Goal: Information Seeking & Learning: Compare options

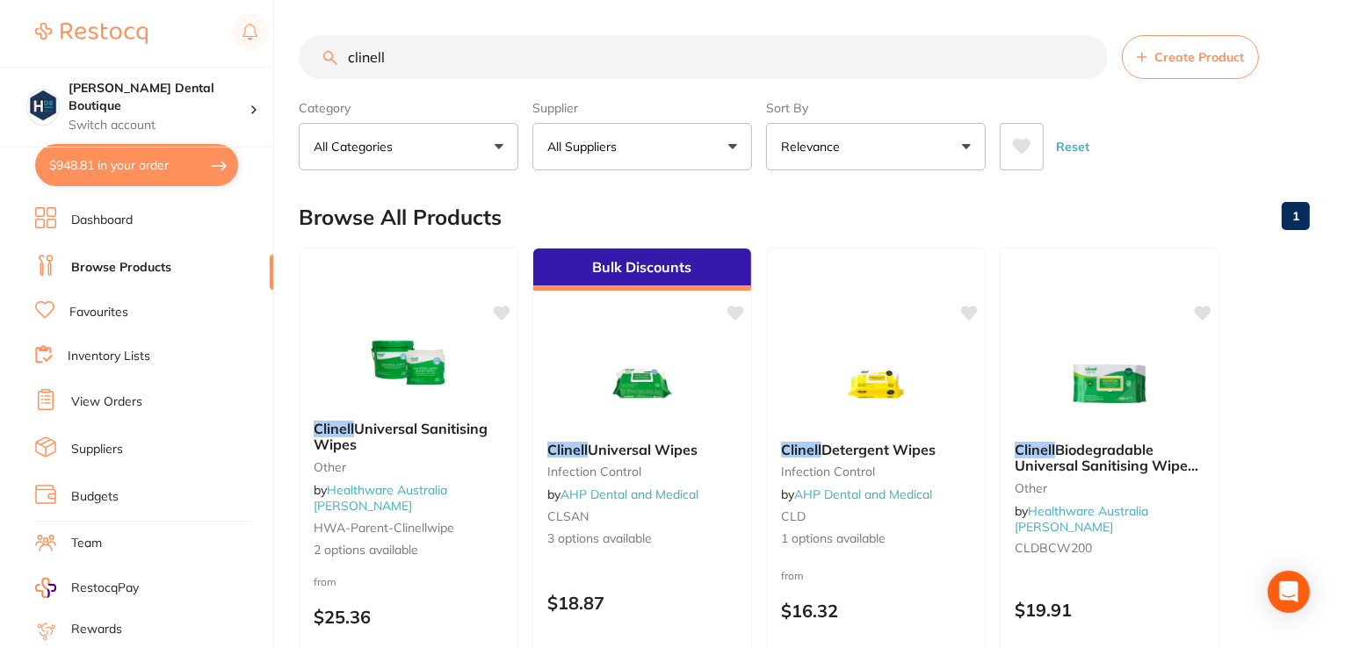
drag, startPoint x: 336, startPoint y: 44, endPoint x: 206, endPoint y: 22, distance: 131.9
click at [208, 25] on div "$948.81 [PERSON_NAME] Dental Boutique Switch account [PERSON_NAME] Dental Bouti…" at bounding box center [672, 324] width 1345 height 648
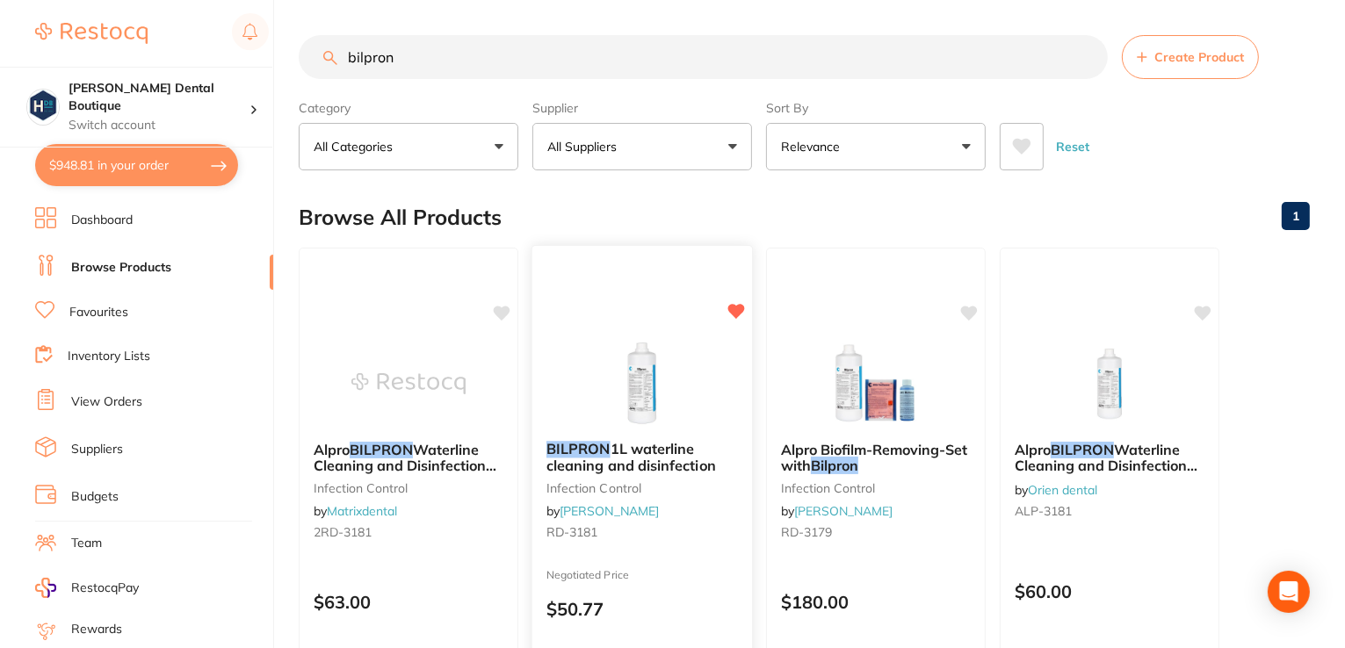
type input "bilpron"
click at [648, 404] on img at bounding box center [642, 384] width 114 height 88
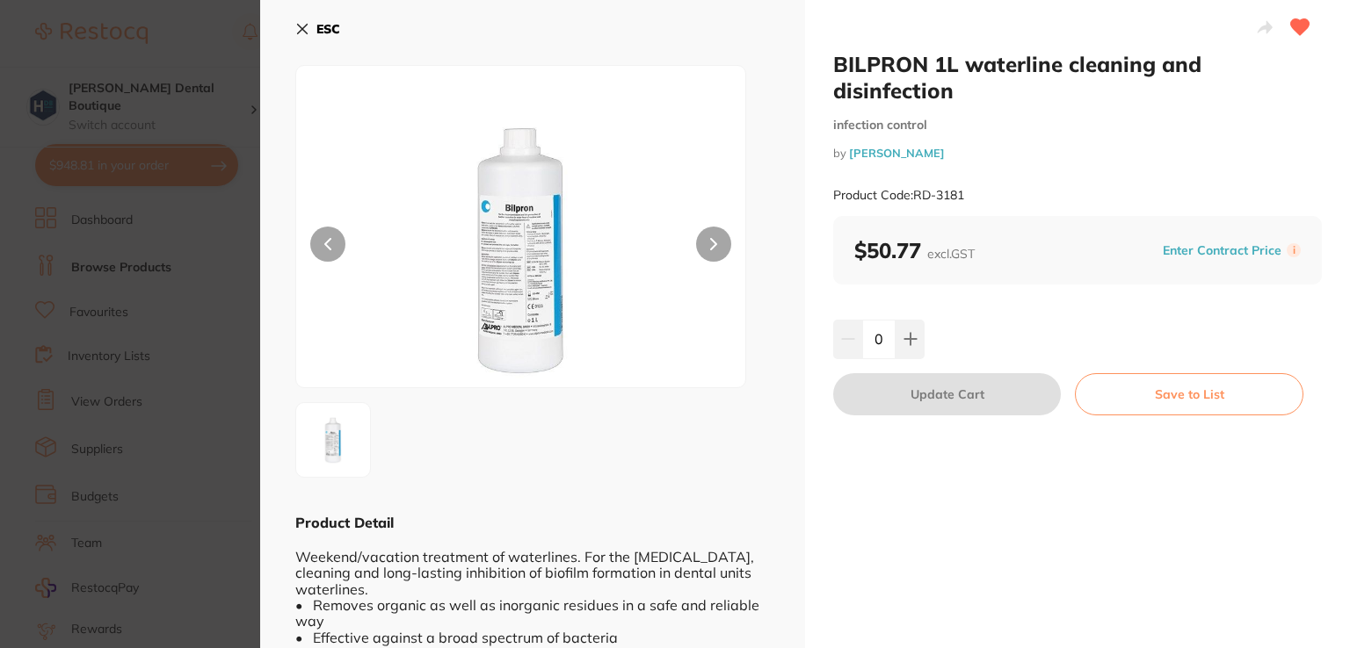
click at [1204, 112] on div "BILPRON 1L waterline cleaning and disinfection infection control by [PERSON_NAM…" at bounding box center [1077, 133] width 489 height 165
click at [292, 29] on div "ESC Product Detail Weekend/vacation treatment of waterlines. For the [MEDICAL_D…" at bounding box center [532, 362] width 545 height 725
click at [316, 25] on b "ESC" at bounding box center [328, 29] width 24 height 16
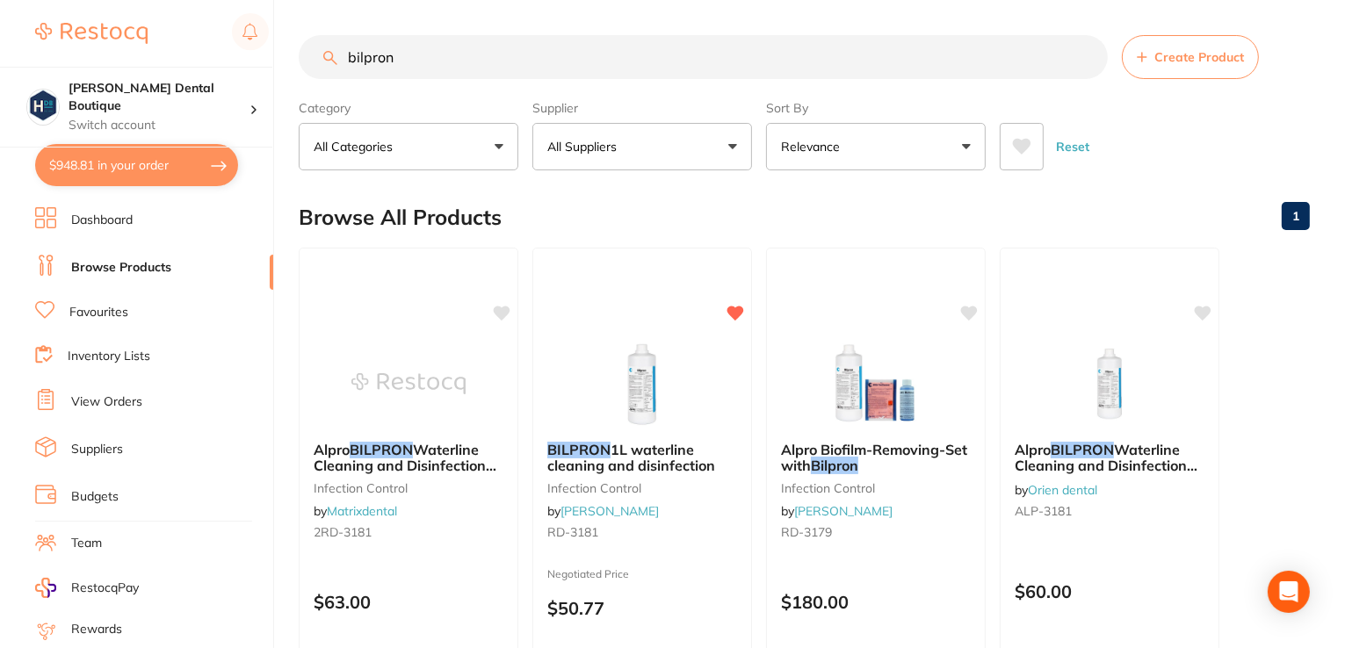
drag, startPoint x: 420, startPoint y: 54, endPoint x: 29, endPoint y: 4, distance: 394.1
click at [0, 23] on div "$948.81 [PERSON_NAME] Dental Boutique Switch account [PERSON_NAME] Dental Bouti…" at bounding box center [672, 324] width 1345 height 648
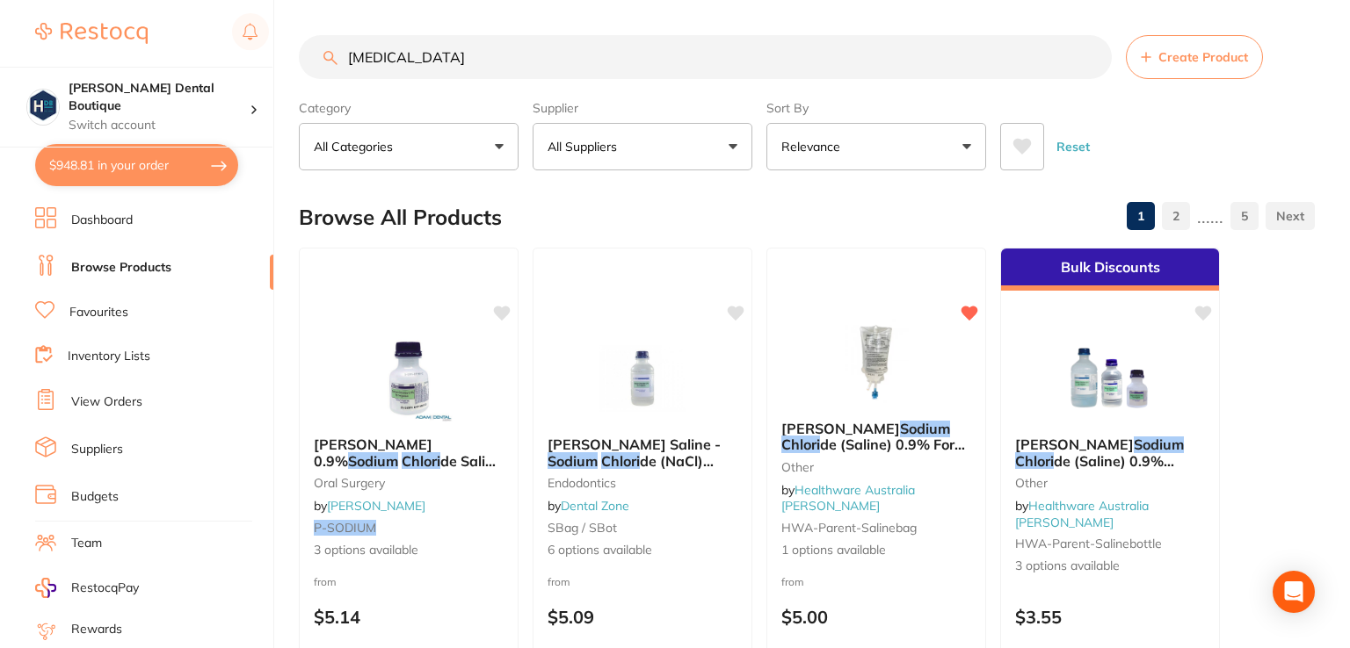
type input "[MEDICAL_DATA]"
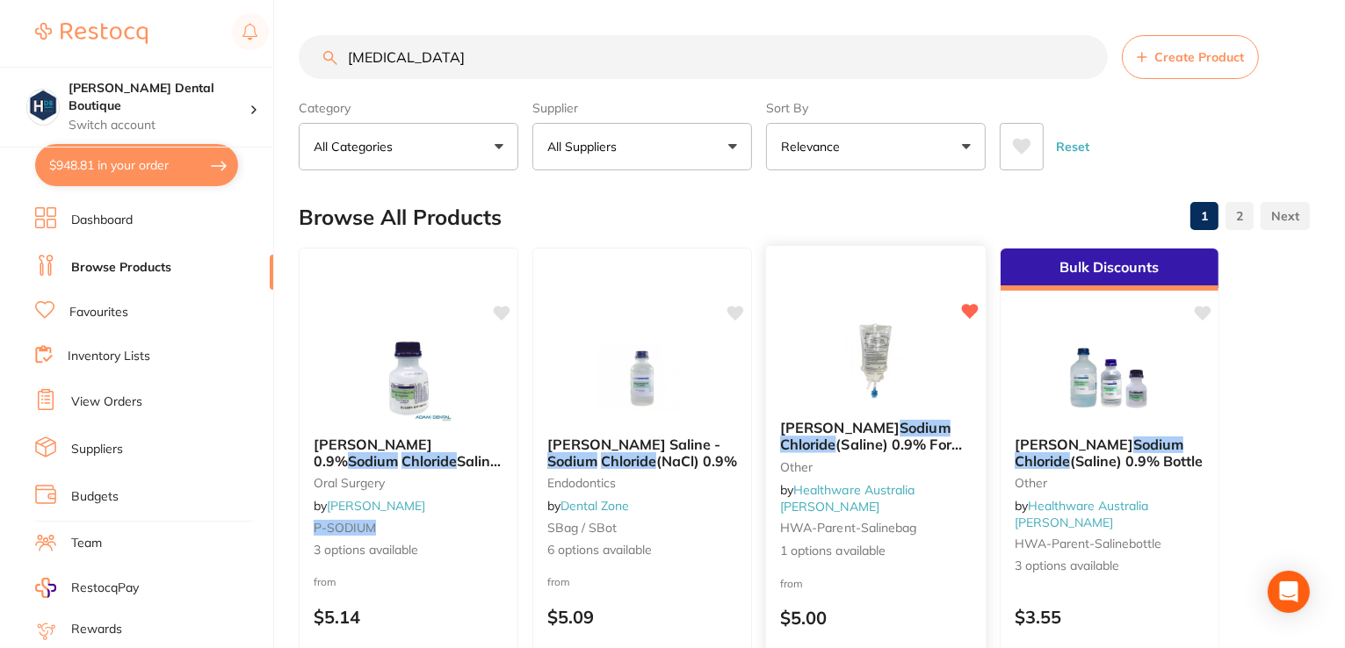
click at [917, 382] on img at bounding box center [875, 361] width 115 height 89
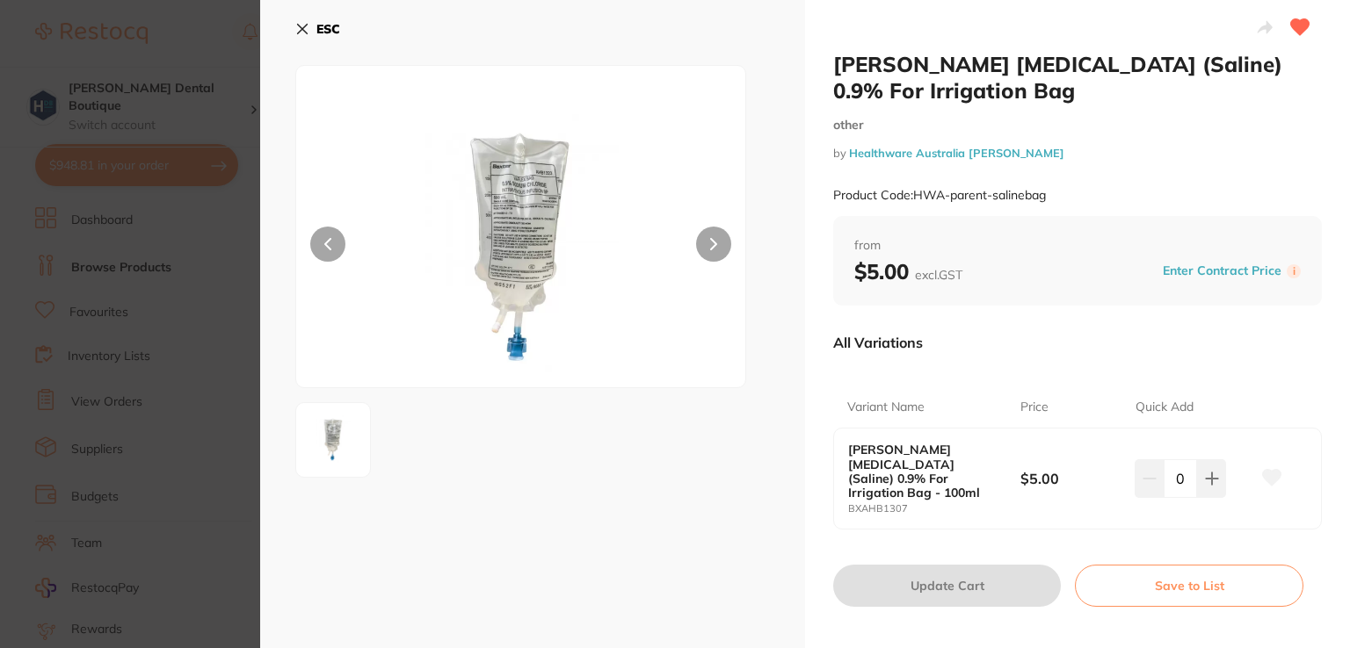
drag, startPoint x: 305, startPoint y: 24, endPoint x: 931, endPoint y: 370, distance: 715.0
click at [306, 24] on icon at bounding box center [302, 29] width 14 height 14
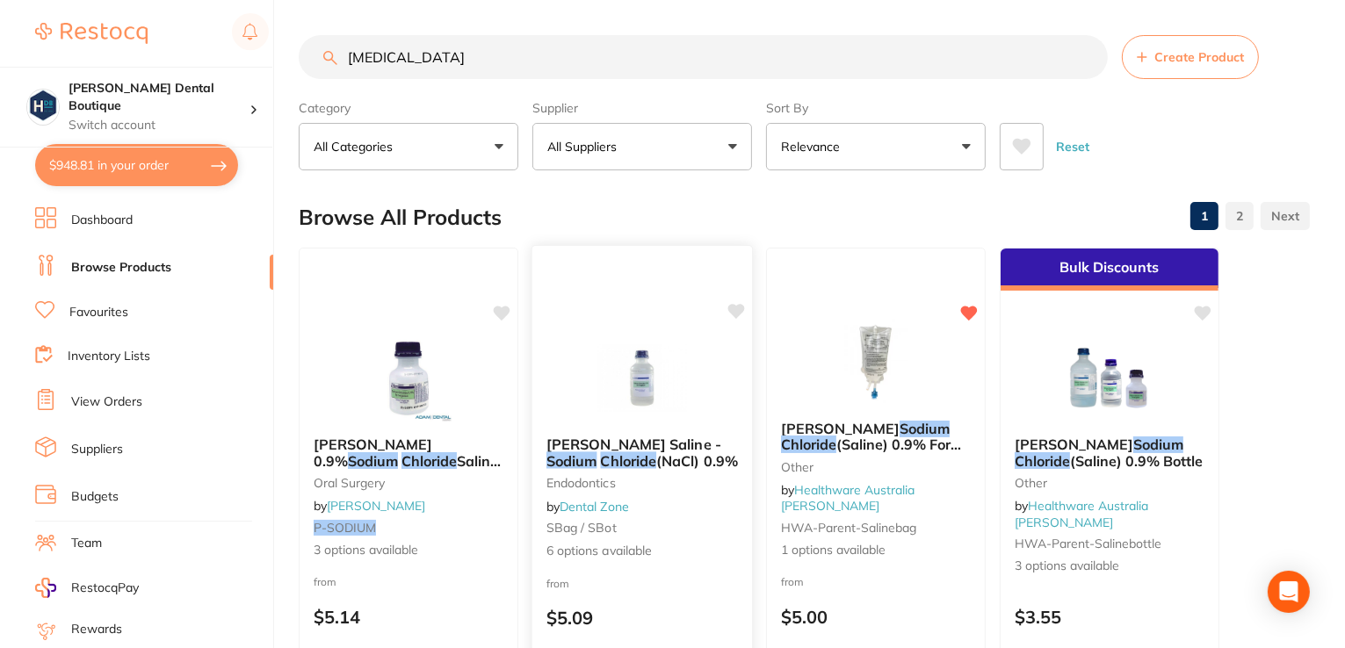
click at [643, 340] on img at bounding box center [641, 378] width 115 height 89
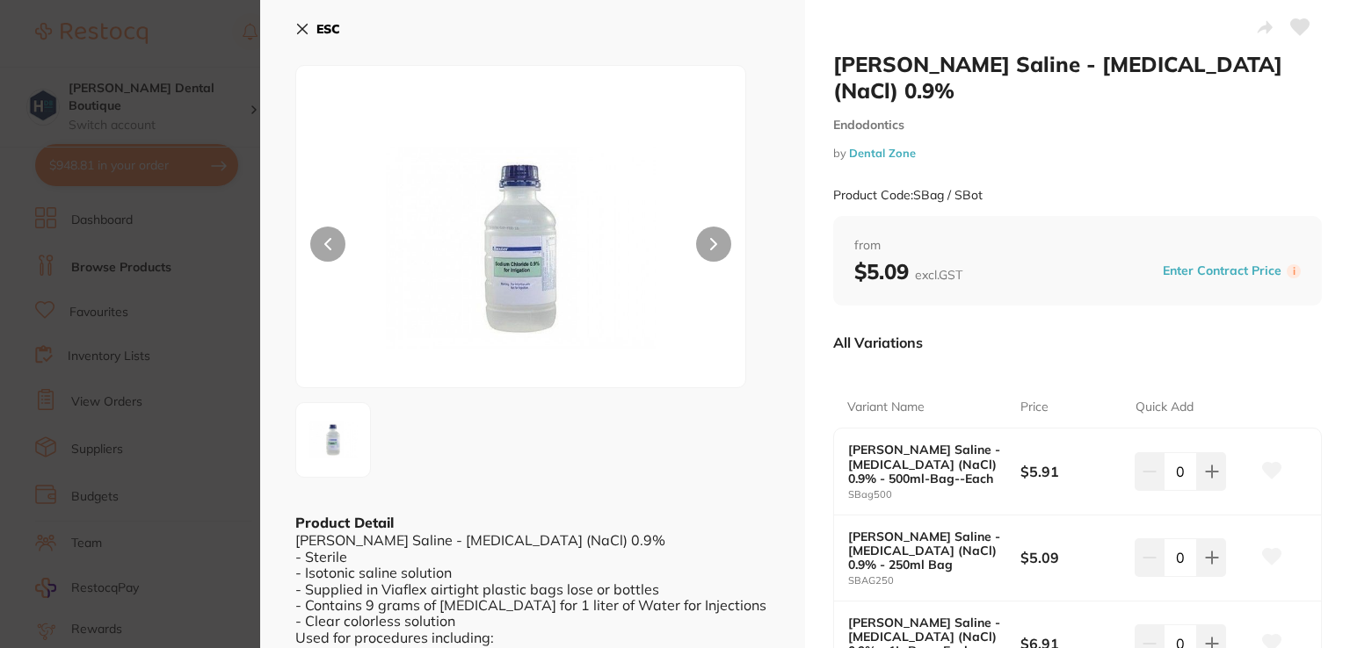
click at [309, 27] on button "ESC" at bounding box center [317, 29] width 45 height 30
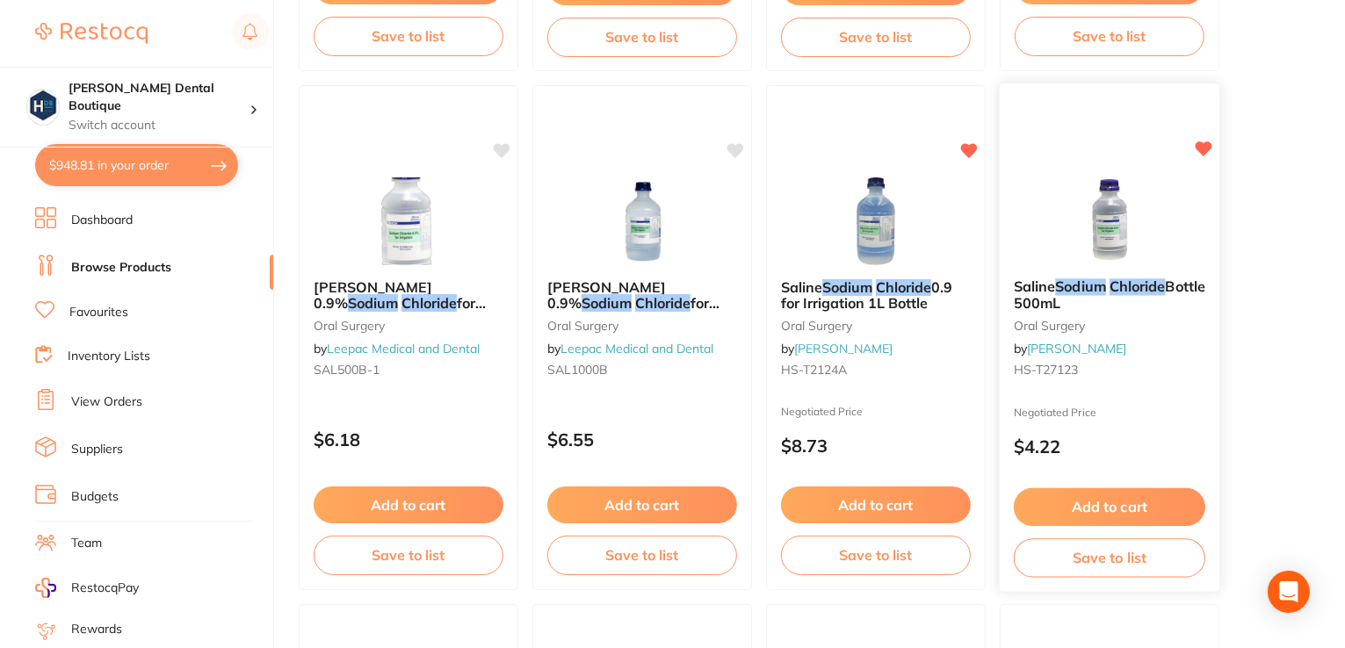
scroll to position [1230, 0]
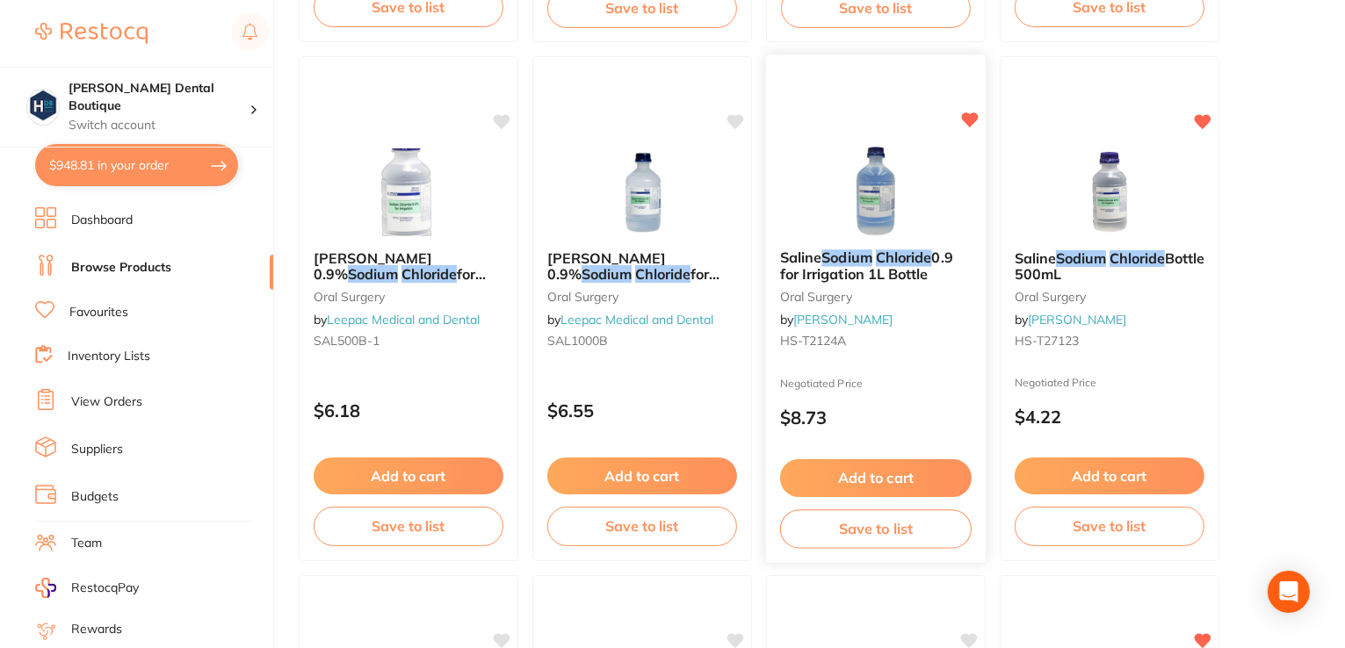
click at [867, 155] on img at bounding box center [875, 191] width 115 height 89
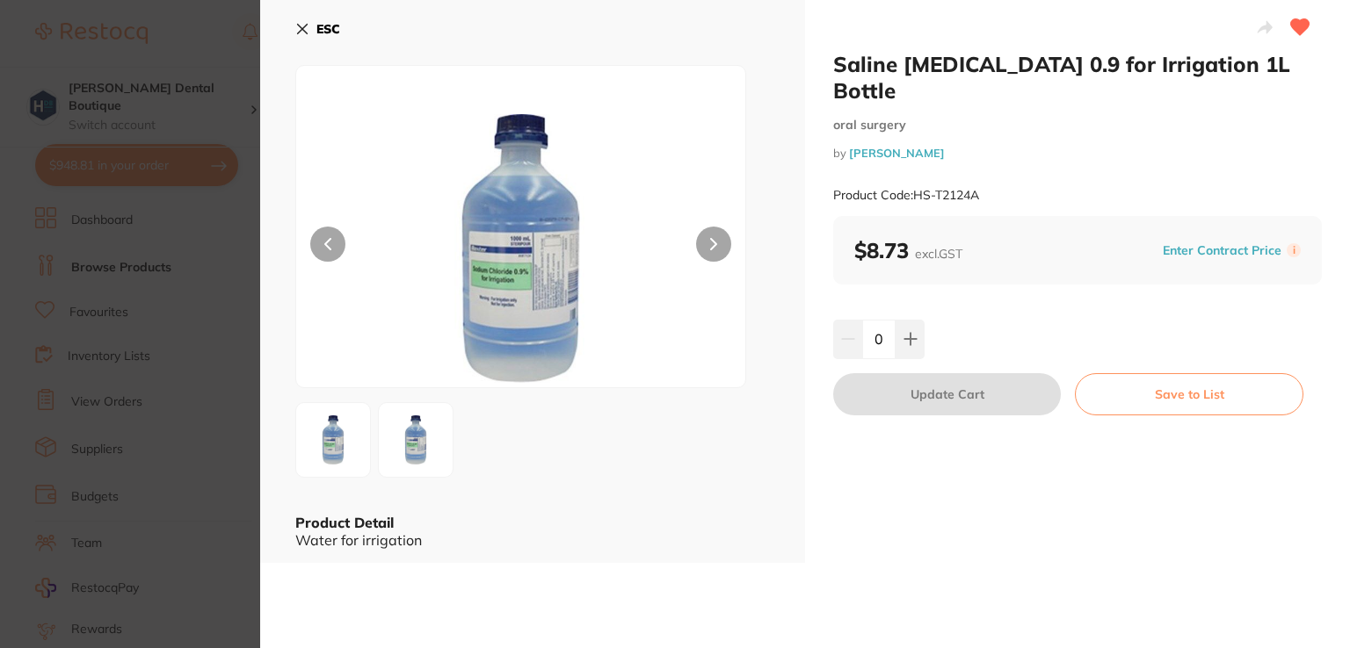
click at [299, 29] on icon at bounding box center [302, 29] width 14 height 14
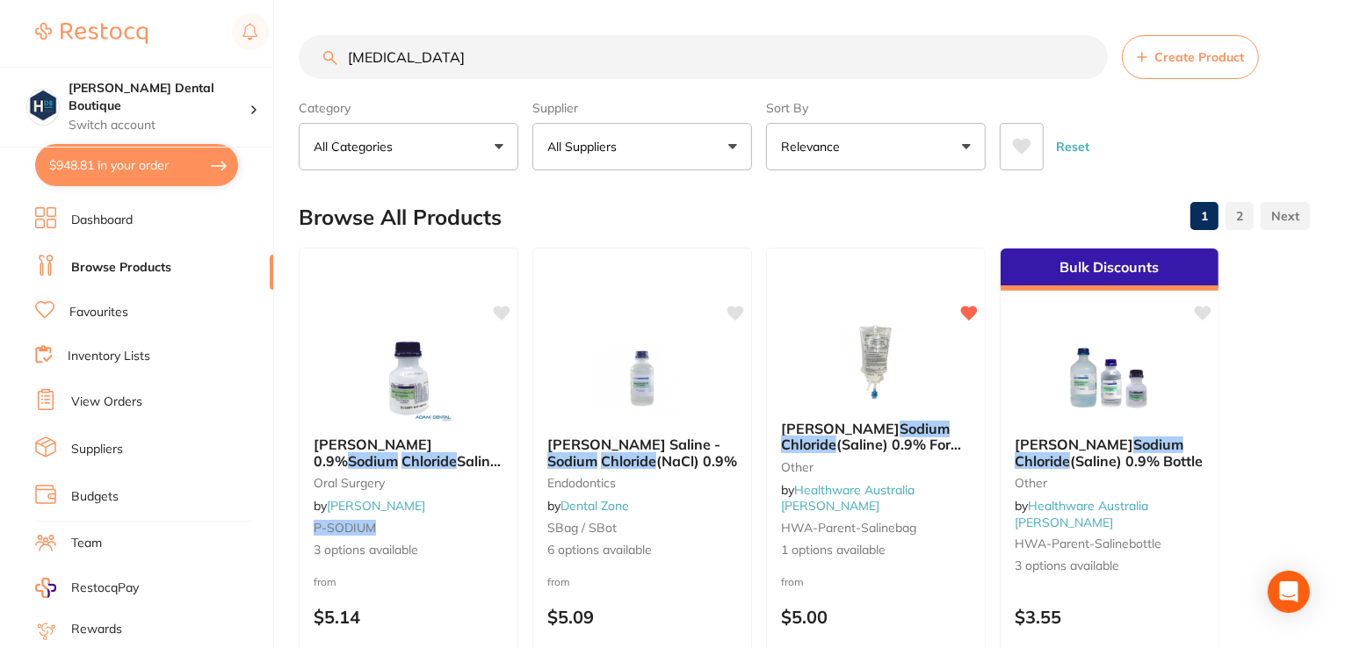
drag, startPoint x: 463, startPoint y: 57, endPoint x: 74, endPoint y: 3, distance: 393.0
click at [74, 14] on div "$948.81 [PERSON_NAME] Dental Boutique Switch account [PERSON_NAME] Dental Bouti…" at bounding box center [672, 324] width 1345 height 648
type input "blu tab"
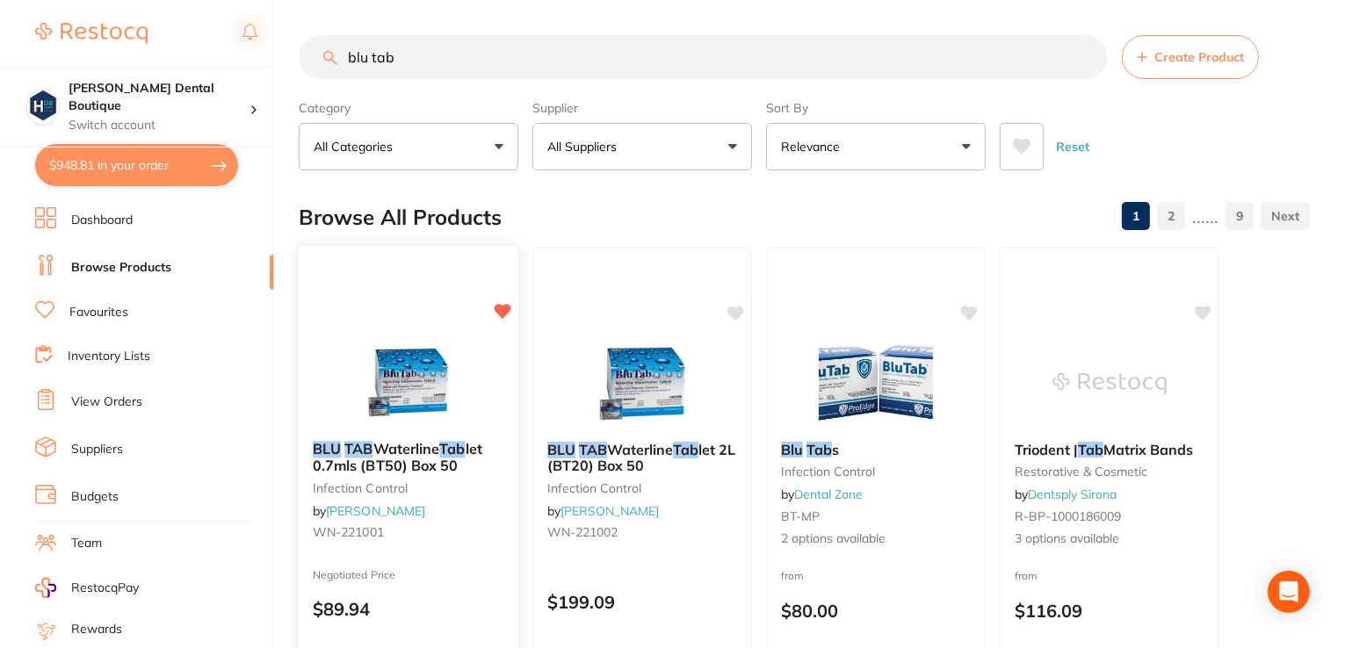
click at [439, 377] on img at bounding box center [408, 382] width 115 height 89
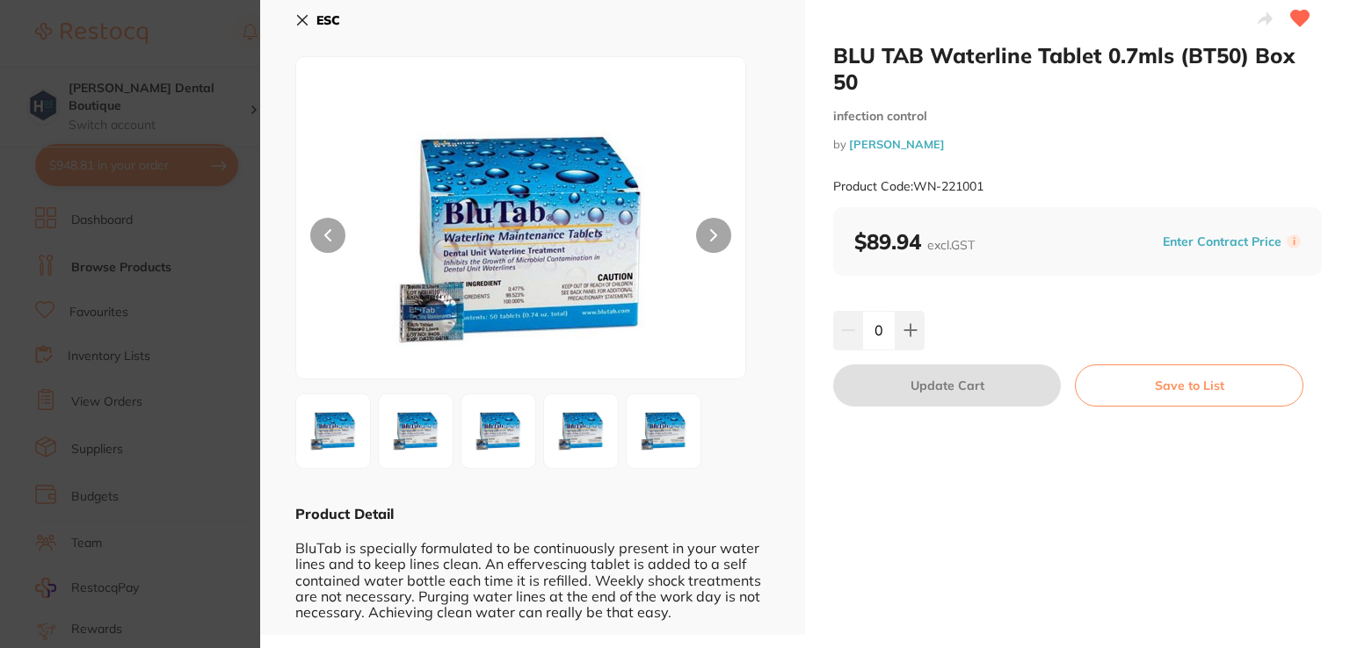
click at [304, 20] on icon at bounding box center [302, 20] width 14 height 14
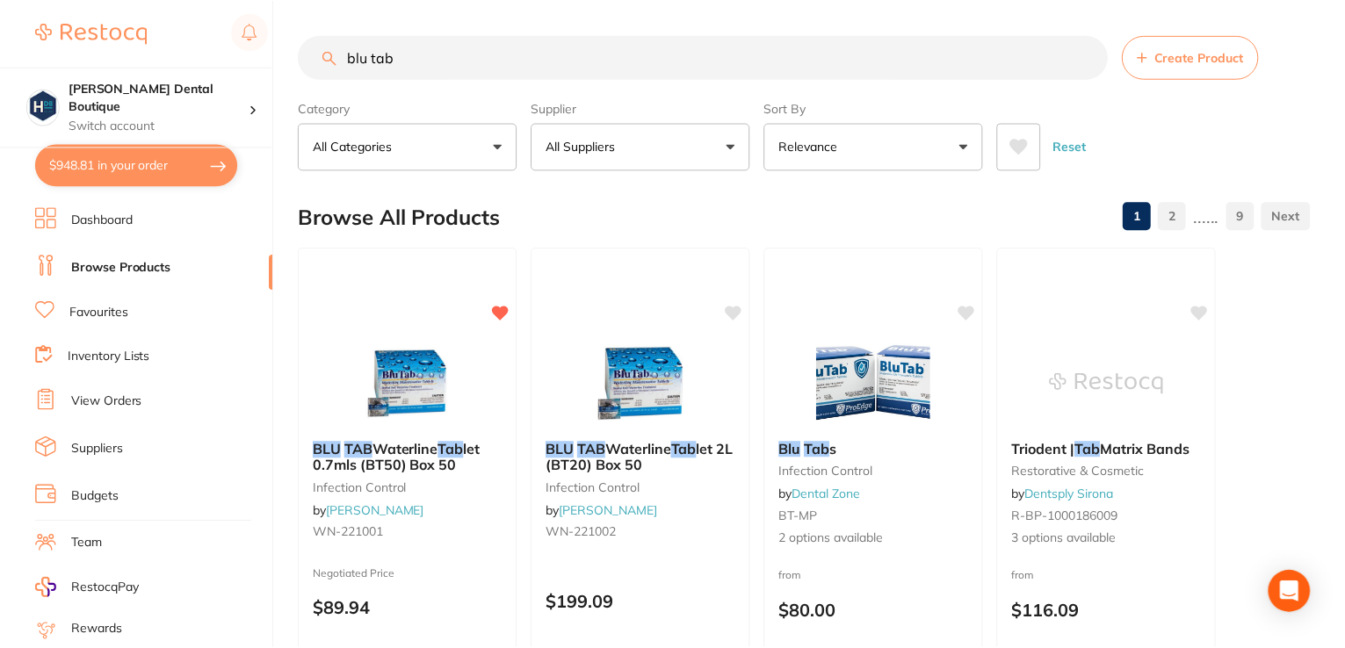
scroll to position [6, 0]
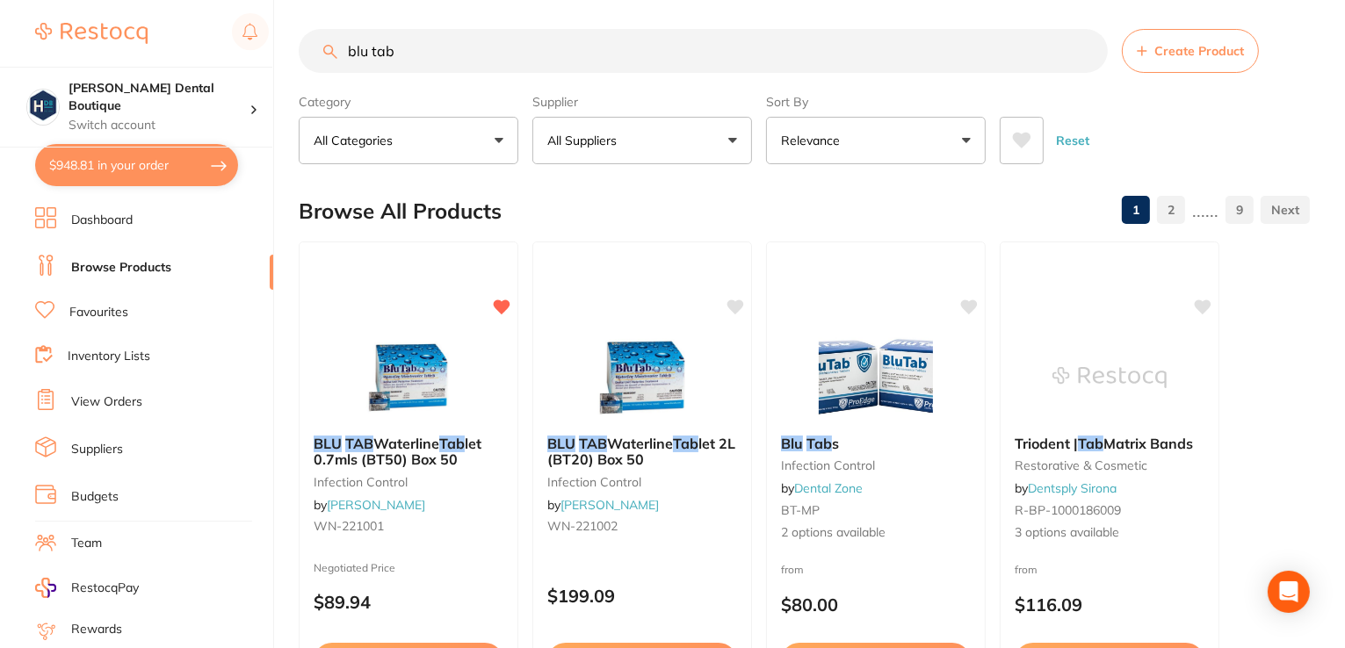
drag, startPoint x: 408, startPoint y: 50, endPoint x: 116, endPoint y: 9, distance: 294.6
click at [112, 40] on div "$948.81 [PERSON_NAME] Dental Boutique Switch account [PERSON_NAME] Dental Bouti…" at bounding box center [672, 318] width 1345 height 648
type input "sterile drape"
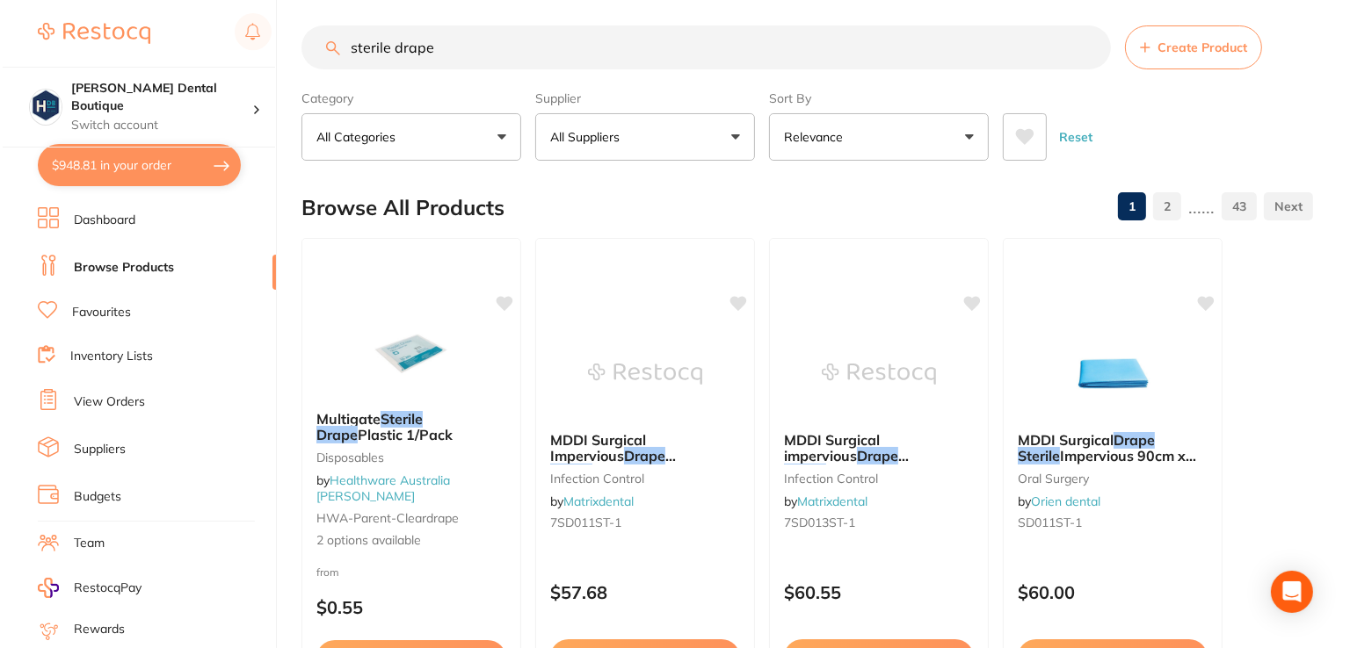
scroll to position [0, 0]
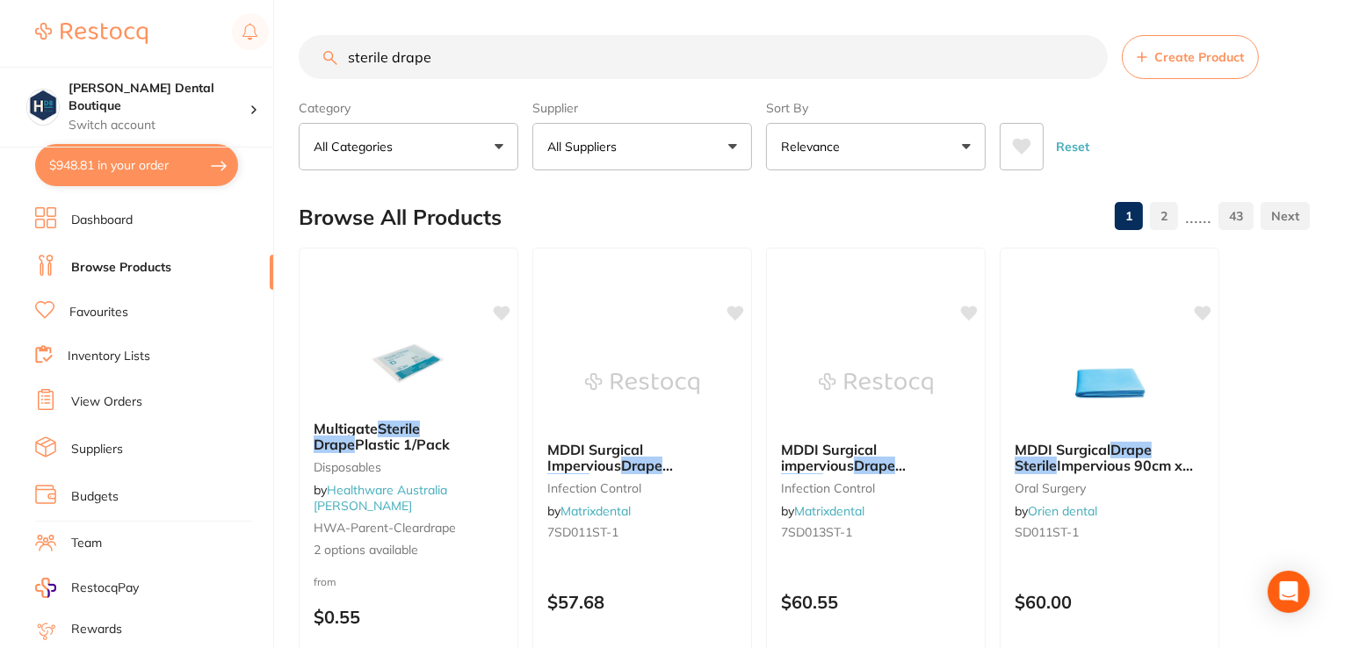
drag, startPoint x: 460, startPoint y: 68, endPoint x: 162, endPoint y: -10, distance: 307.7
click at [162, 0] on html "$948.81 [PERSON_NAME] Dental Boutique Switch account [PERSON_NAME] Dental Bouti…" at bounding box center [672, 324] width 1345 height 648
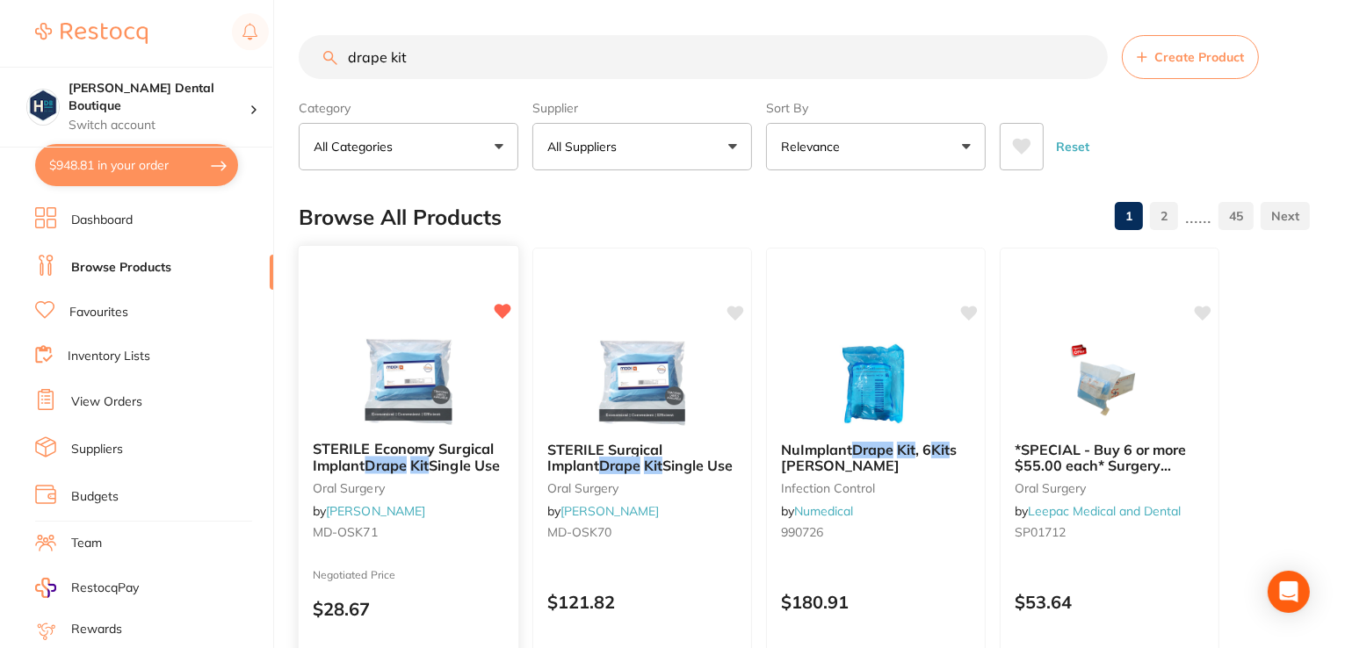
type input "drape kit"
click at [390, 331] on div "STERILE Economy Surgical Implant Drape Kit Single Use [MEDICAL_DATA] by [PERSON…" at bounding box center [409, 500] width 222 height 511
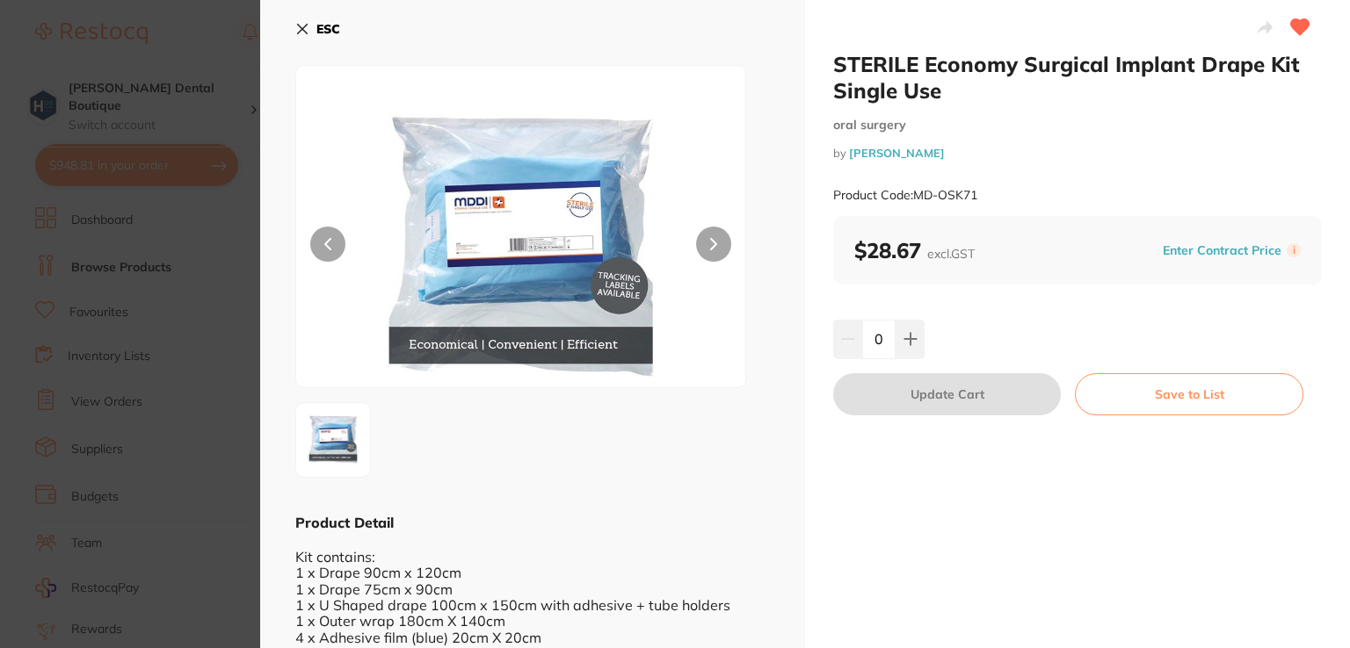
drag, startPoint x: 297, startPoint y: 30, endPoint x: 360, endPoint y: 31, distance: 63.3
click at [298, 30] on icon at bounding box center [302, 29] width 14 height 14
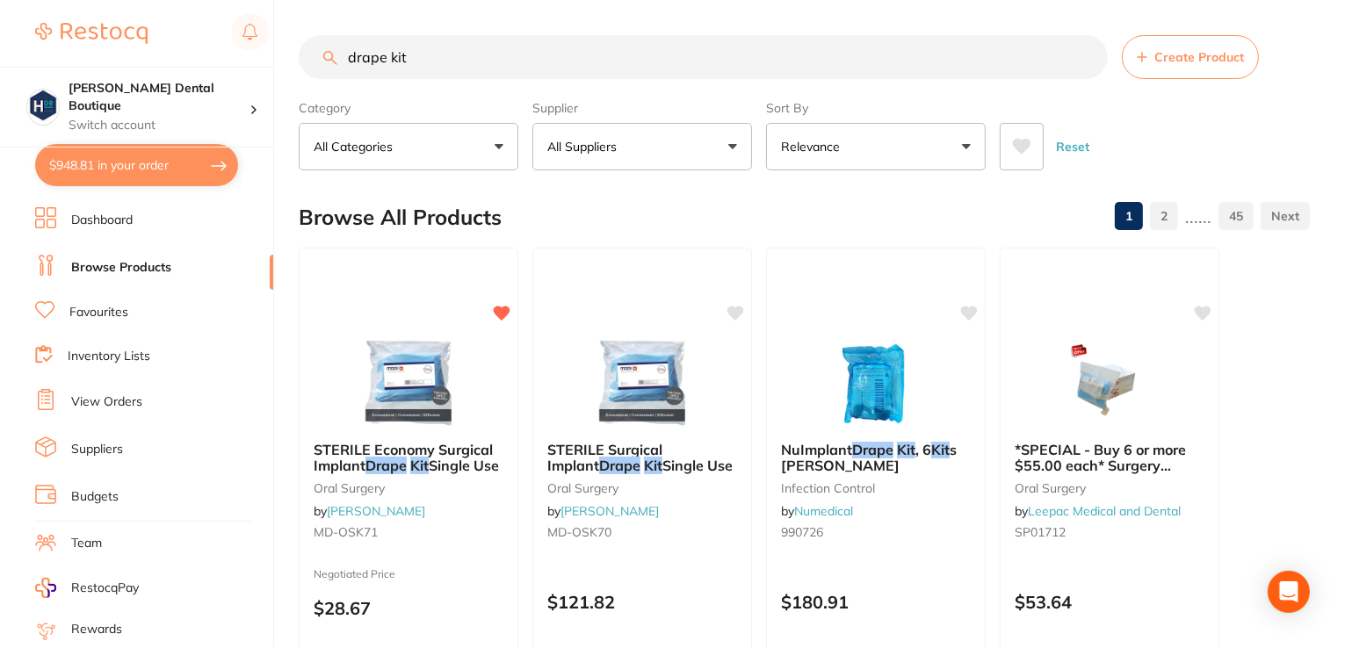
drag, startPoint x: 432, startPoint y: 50, endPoint x: 46, endPoint y: 6, distance: 389.1
click at [45, 21] on div "$948.81 [PERSON_NAME] Dental Boutique Switch account [PERSON_NAME] Dental Bouti…" at bounding box center [672, 324] width 1345 height 648
type input "sonidet"
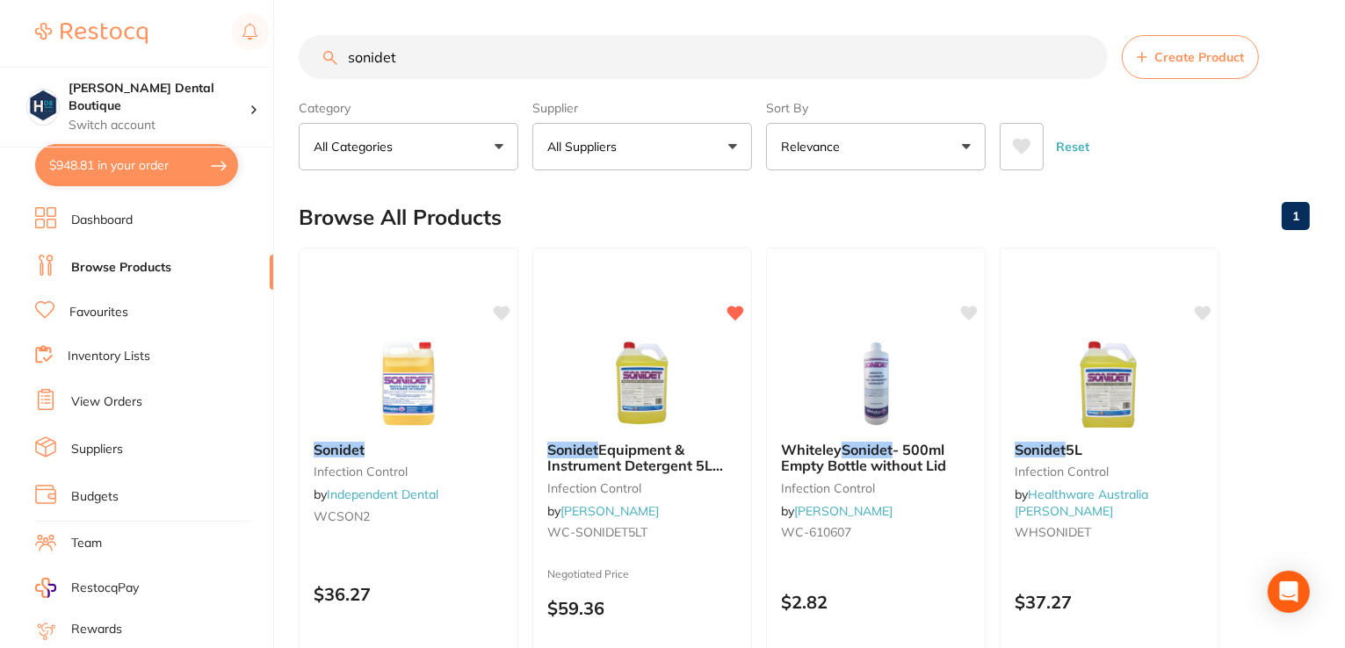
click at [657, 401] on img at bounding box center [642, 384] width 114 height 88
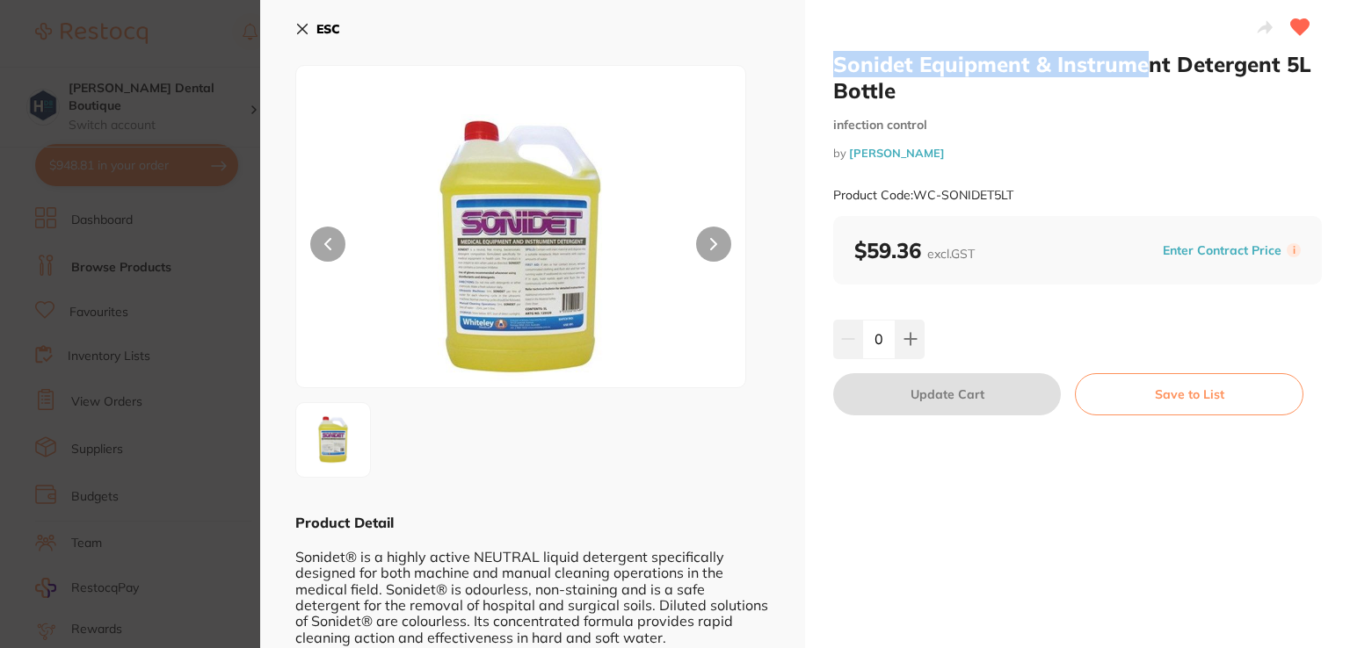
drag, startPoint x: 831, startPoint y: 62, endPoint x: 1142, endPoint y: 75, distance: 311.3
click at [1142, 75] on h2 "Sonidet Equipment & Instrument Detergent 5L Bottle" at bounding box center [1077, 77] width 489 height 53
